Goal: Information Seeking & Learning: Learn about a topic

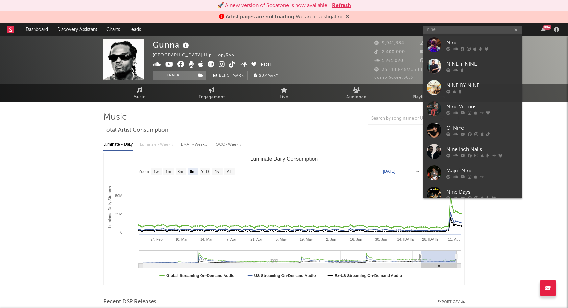
select select "6m"
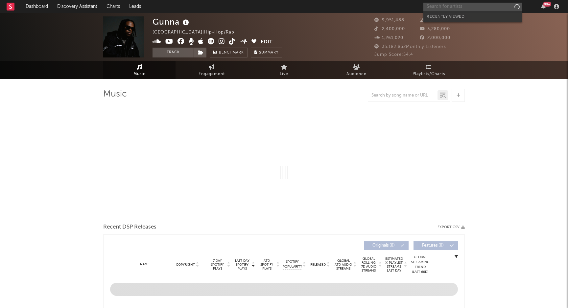
click at [441, 7] on input "text" at bounding box center [472, 7] width 99 height 8
type input "[PERSON_NAME]"
select select "6m"
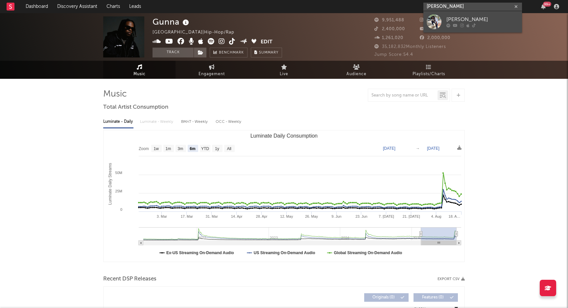
type input "[PERSON_NAME]"
click at [449, 18] on div "[PERSON_NAME]" at bounding box center [482, 20] width 72 height 8
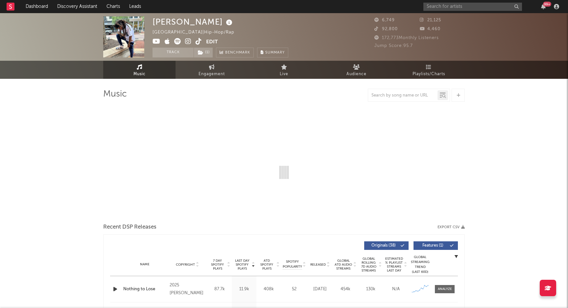
select select "6m"
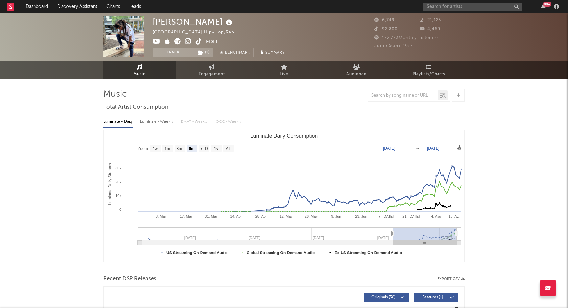
click at [191, 39] on icon at bounding box center [188, 41] width 6 height 7
